Goal: Task Accomplishment & Management: Manage account settings

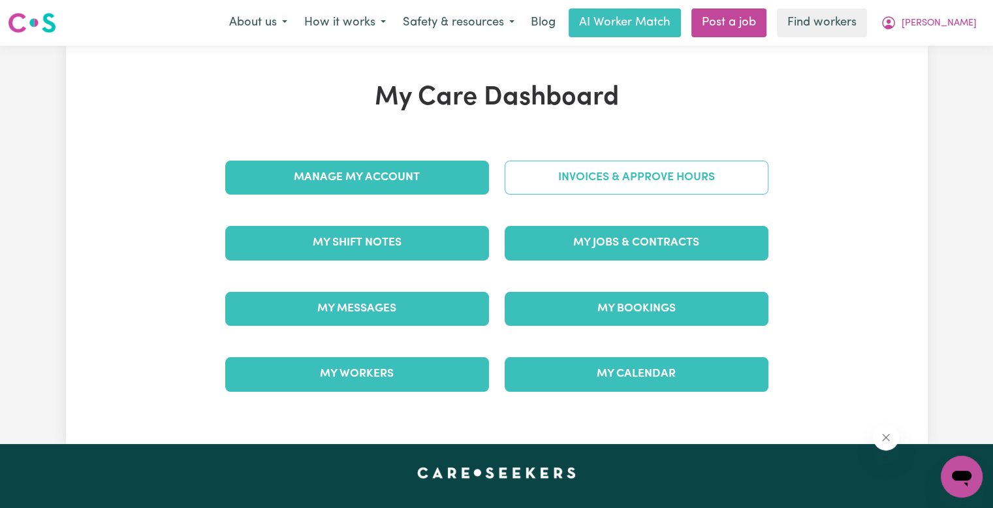
click at [622, 172] on link "Invoices & Approve Hours" at bounding box center [636, 178] width 264 height 34
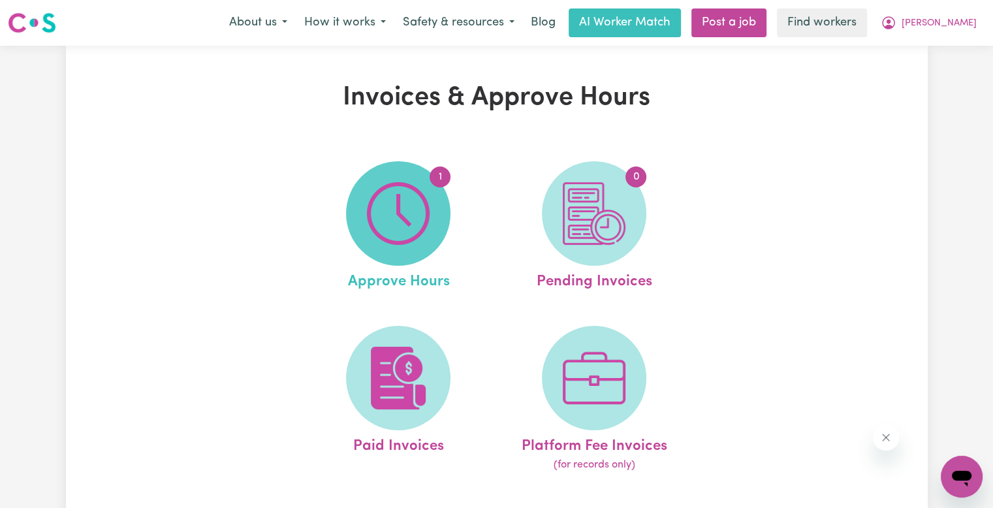
click at [423, 197] on img at bounding box center [398, 213] width 63 height 63
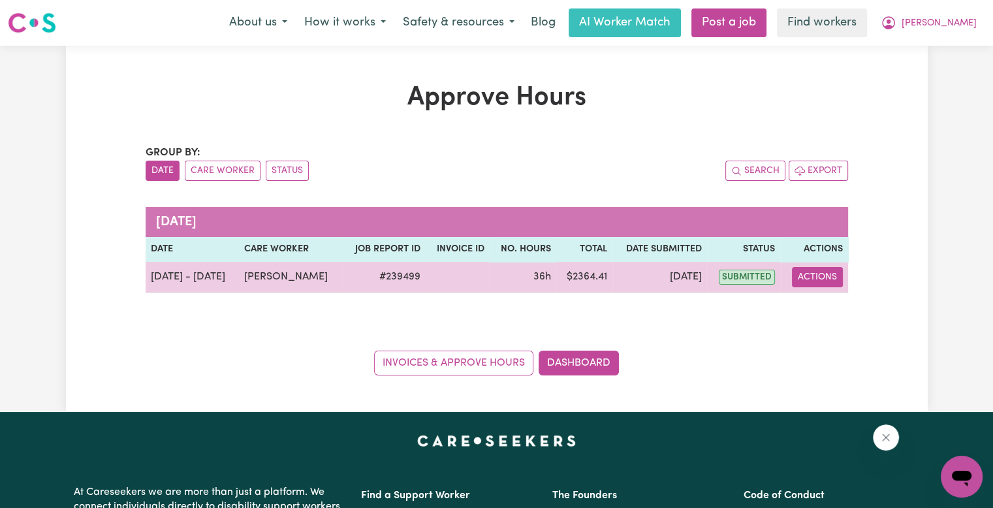
click at [835, 276] on button "Actions" at bounding box center [817, 277] width 51 height 20
click at [830, 300] on link "View Job Report" at bounding box center [849, 307] width 112 height 26
select select "pm"
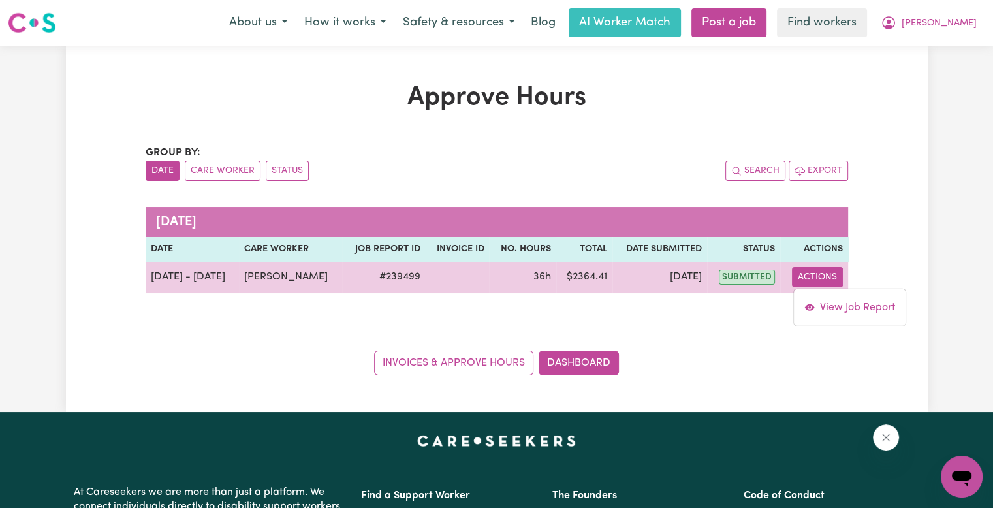
select select "pm"
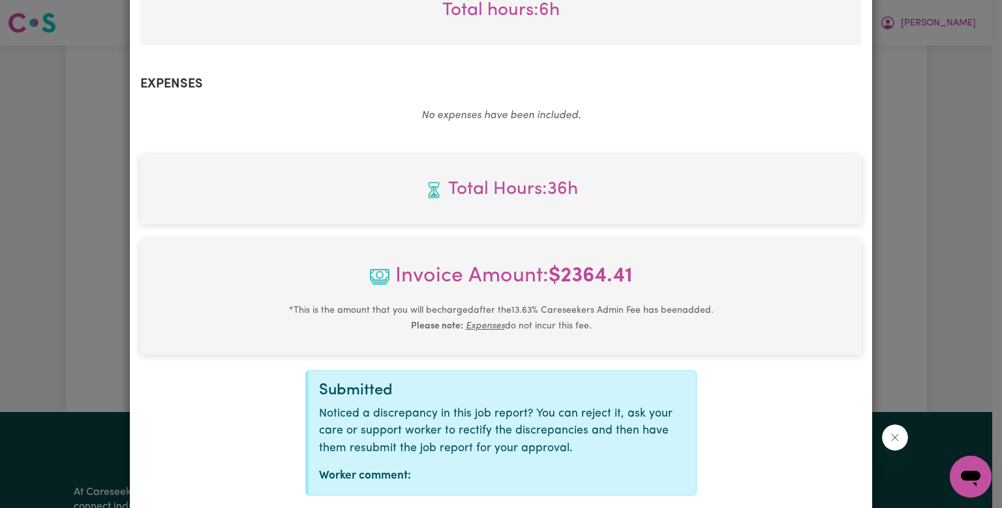
scroll to position [1296, 0]
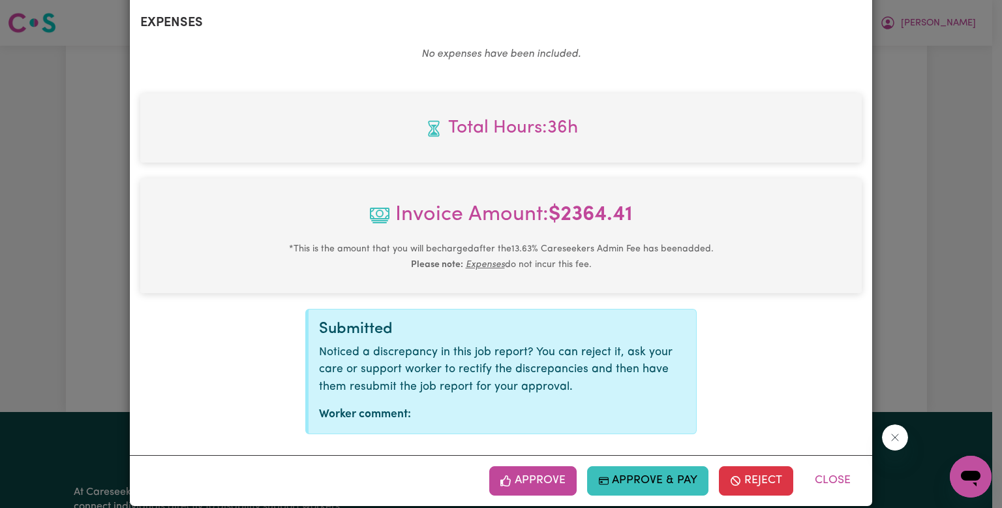
drag, startPoint x: 547, startPoint y: 468, endPoint x: 608, endPoint y: 427, distance: 73.8
click at [547, 468] on button "Approve" at bounding box center [532, 480] width 87 height 29
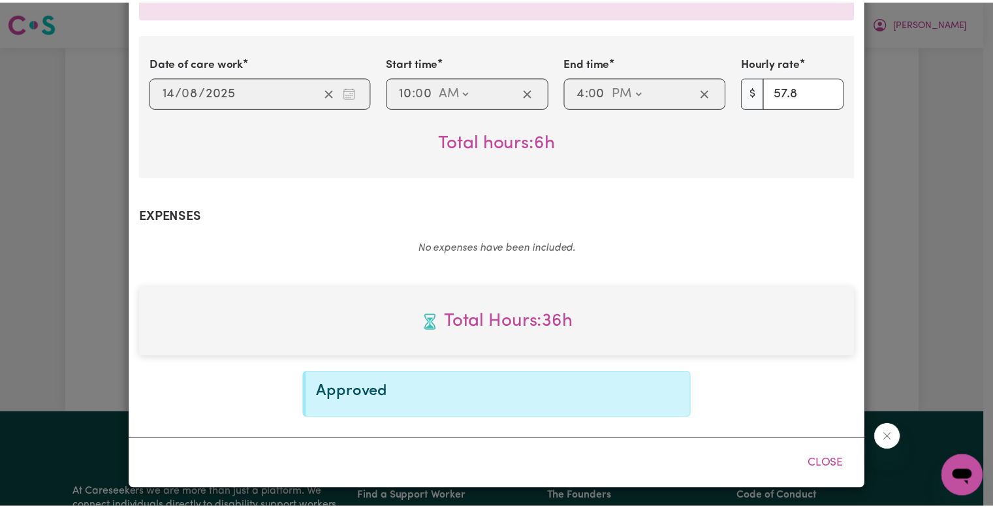
scroll to position [1085, 0]
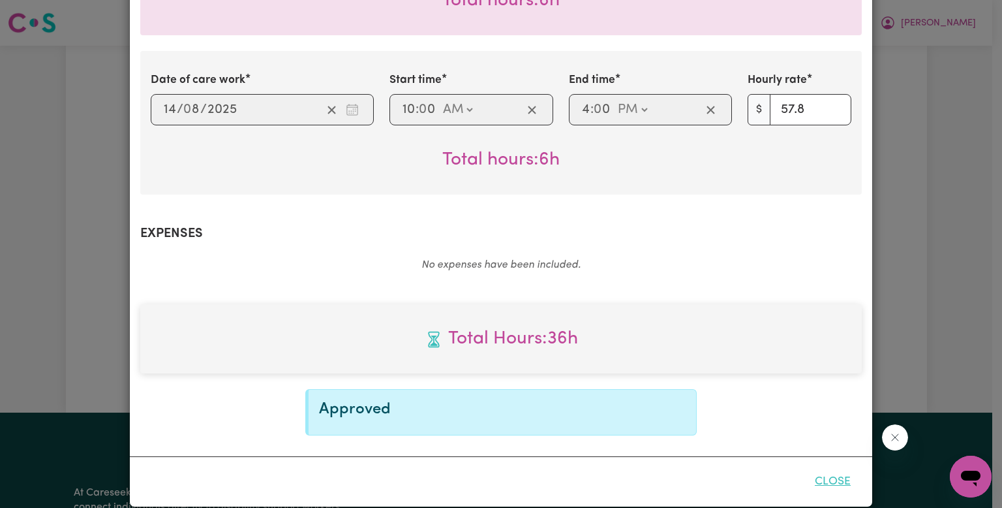
click at [850, 467] on button "Close" at bounding box center [833, 481] width 58 height 29
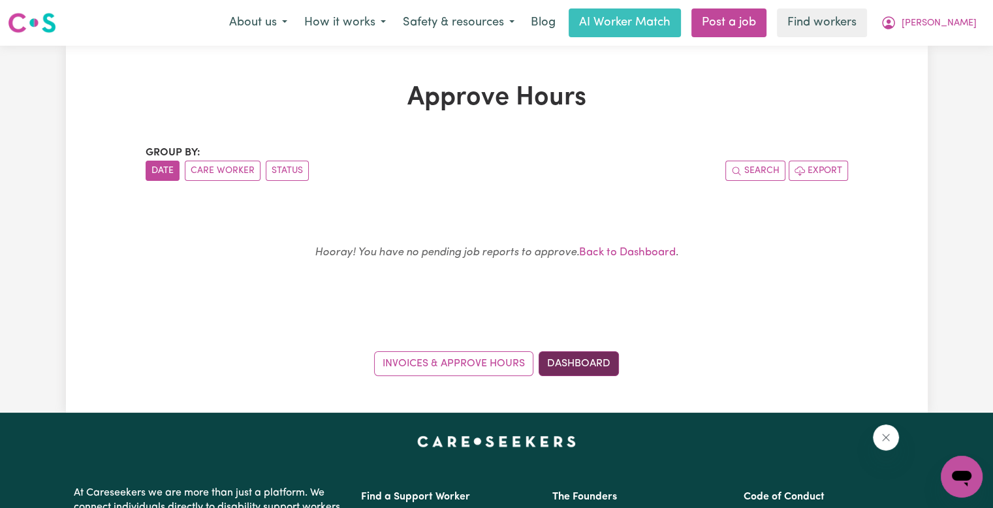
click at [583, 365] on link "Dashboard" at bounding box center [578, 363] width 80 height 25
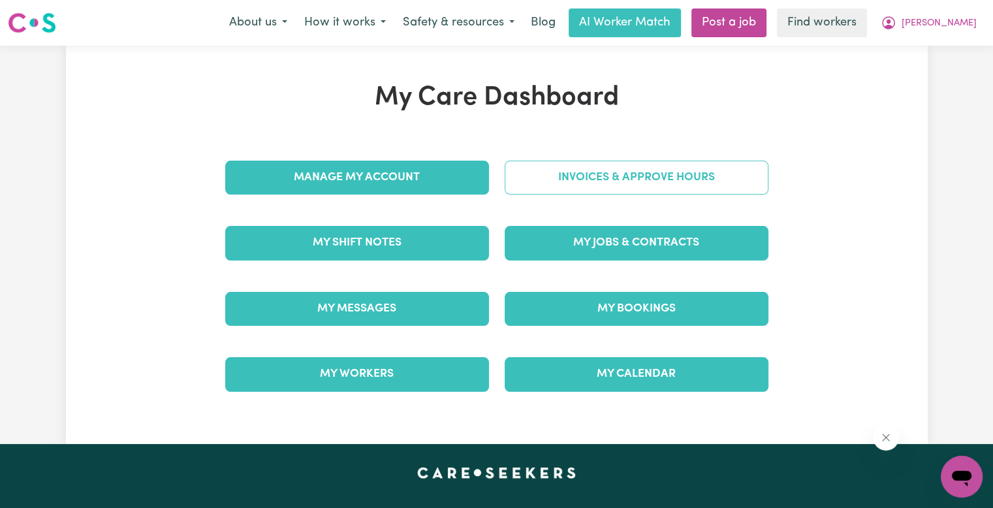
click at [593, 183] on link "Invoices & Approve Hours" at bounding box center [636, 178] width 264 height 34
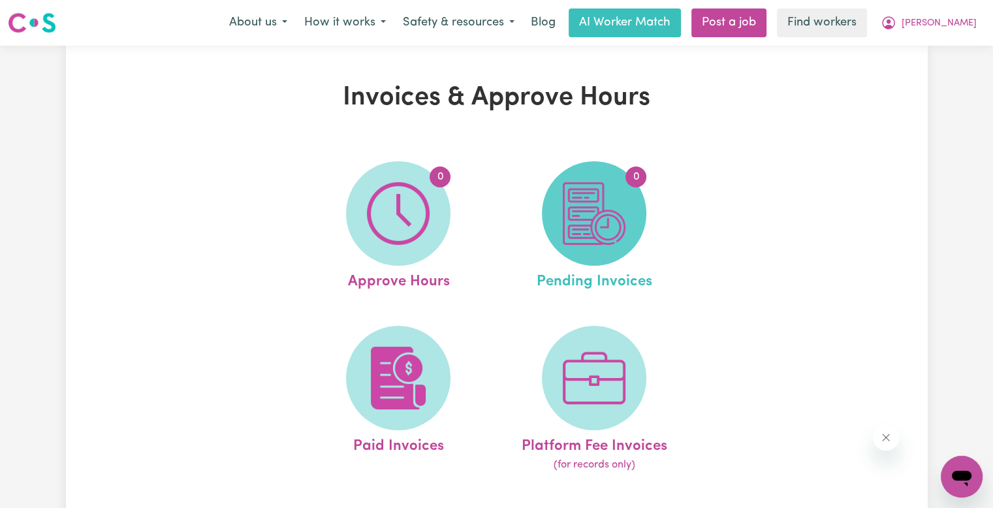
click at [596, 204] on img at bounding box center [593, 213] width 63 height 63
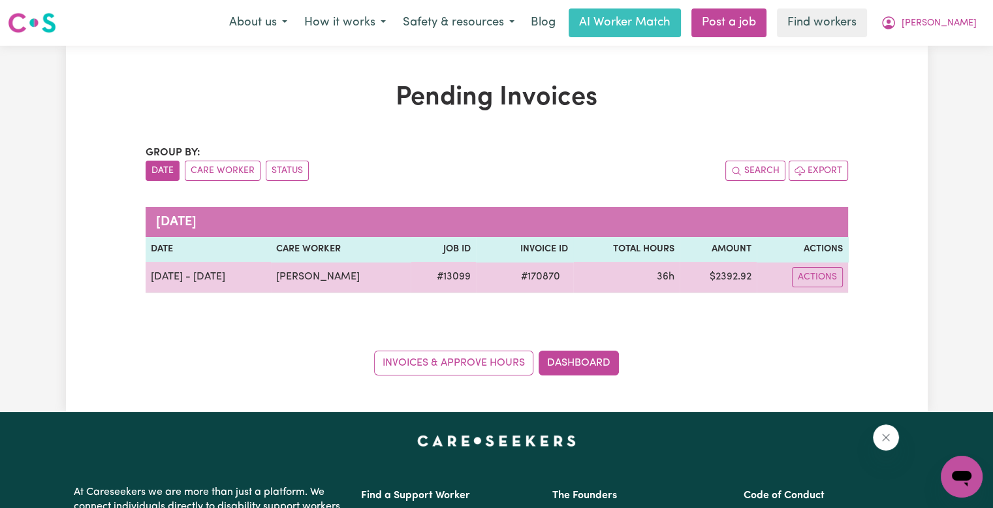
click at [537, 278] on span "# 170870" at bounding box center [540, 277] width 55 height 16
drag, startPoint x: 537, startPoint y: 278, endPoint x: 638, endPoint y: 270, distance: 101.5
click at [540, 275] on span "# 170870" at bounding box center [540, 277] width 55 height 16
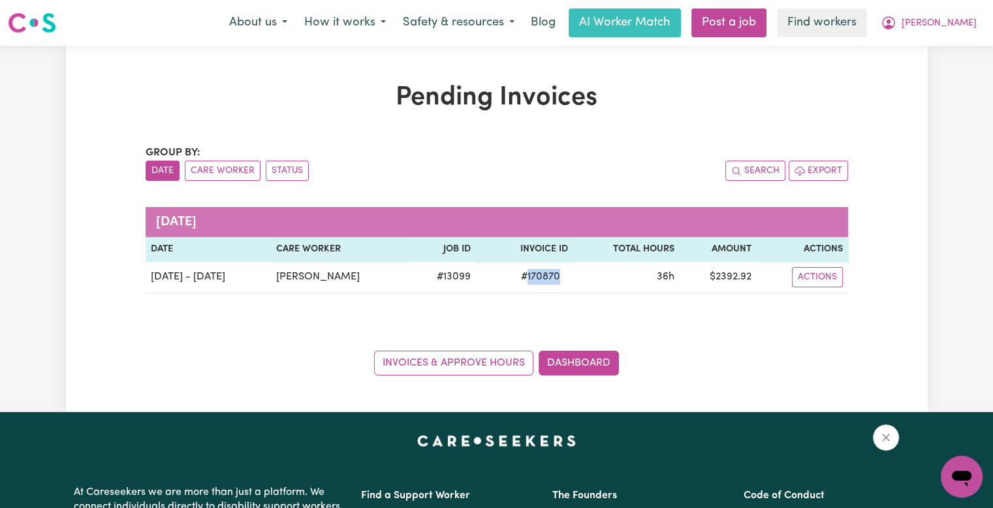
copy span "170870"
click at [939, 31] on button "[PERSON_NAME]" at bounding box center [928, 22] width 113 height 27
click at [917, 82] on link "Logout" at bounding box center [932, 75] width 103 height 25
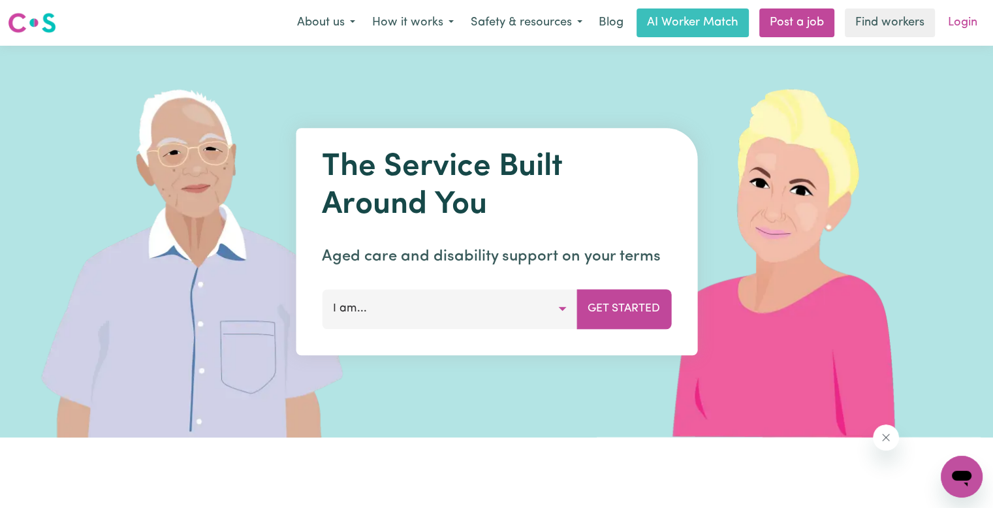
click at [952, 20] on link "Login" at bounding box center [962, 22] width 45 height 29
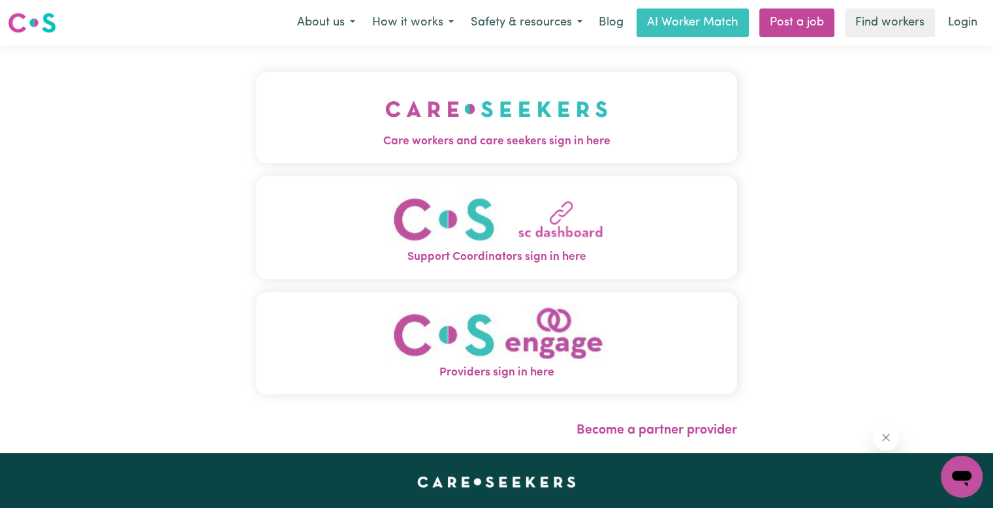
click at [256, 126] on button "Care workers and care seekers sign in here" at bounding box center [496, 117] width 481 height 91
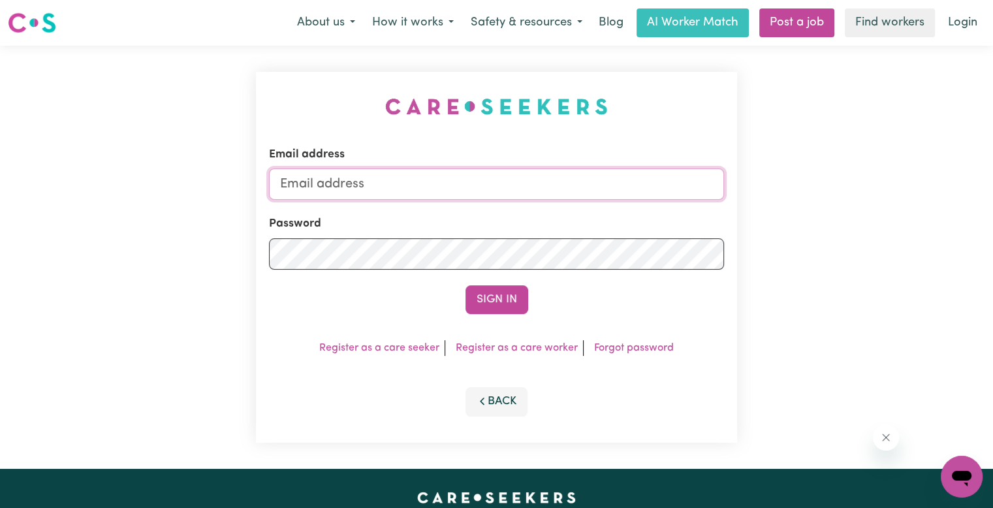
click at [431, 189] on input "Email address" at bounding box center [496, 183] width 455 height 31
drag, startPoint x: 350, startPoint y: 187, endPoint x: 737, endPoint y: 179, distance: 387.0
click at [770, 178] on div "Email address [EMAIL_ADDRESS][DOMAIN_NAME] Password Sign In Register as a care …" at bounding box center [496, 257] width 993 height 423
paste input "[EMAIL_ADDRESS][DOMAIN_NAME]"
type input "superuser~[EMAIL_ADDRESS][DOMAIN_NAME]"
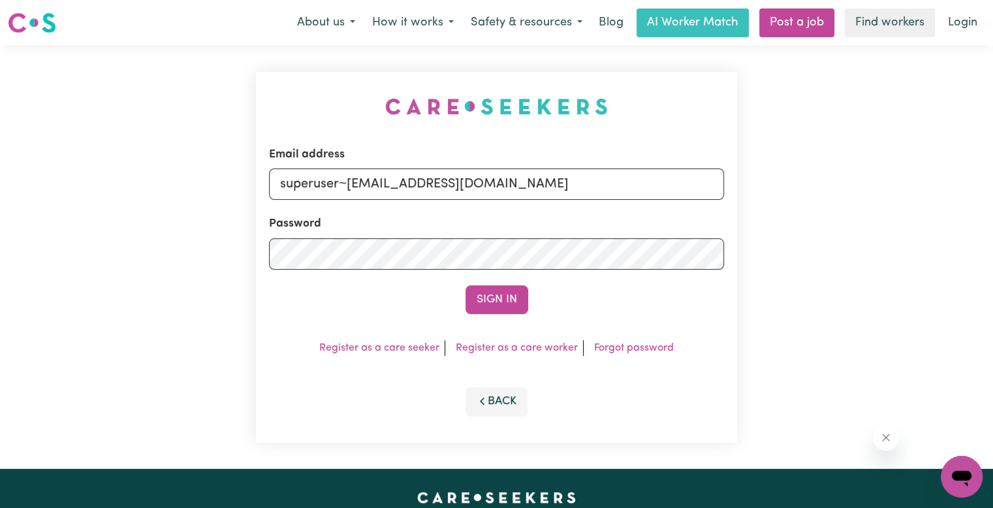
click at [431, 270] on form "Email address superuser~[EMAIL_ADDRESS][DOMAIN_NAME] Password Sign In" at bounding box center [496, 230] width 455 height 168
click at [465, 285] on button "Sign In" at bounding box center [496, 299] width 63 height 29
